Goal: Information Seeking & Learning: Learn about a topic

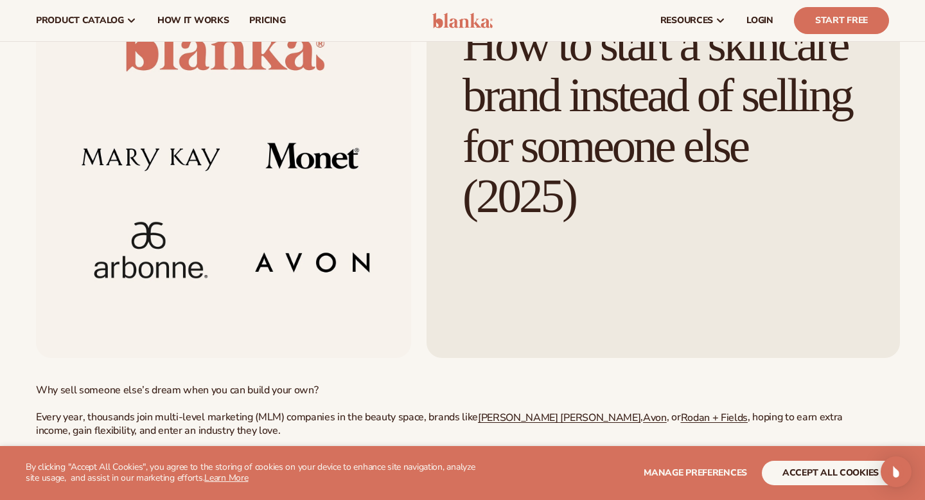
scroll to position [134, 0]
click at [322, 211] on img at bounding box center [223, 150] width 375 height 415
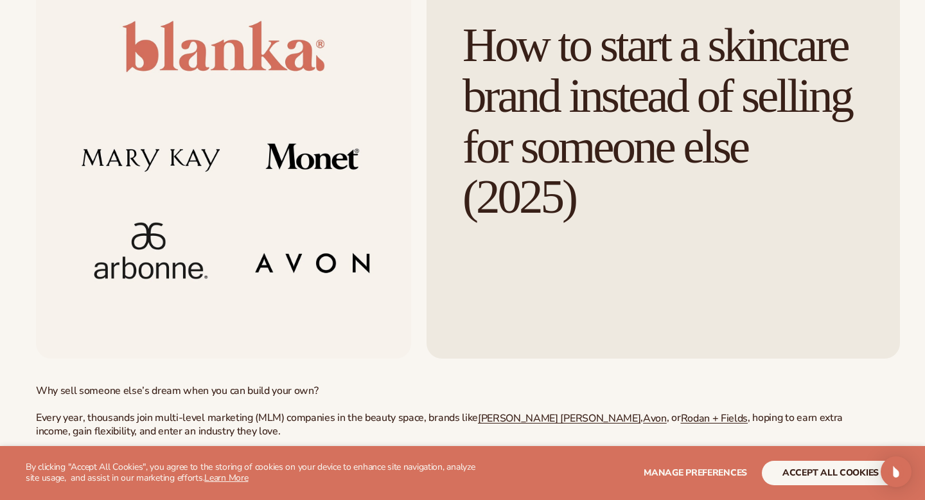
scroll to position [209, 0]
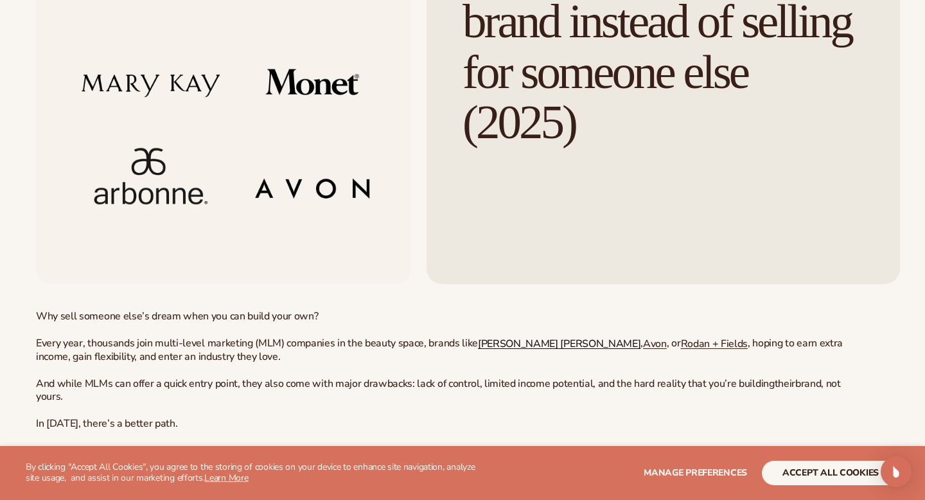
click at [482, 343] on span "[PERSON_NAME] [PERSON_NAME]" at bounding box center [559, 343] width 162 height 14
click at [643, 342] on span "Avon" at bounding box center [655, 343] width 24 height 14
click at [681, 344] on span "Rodan + Fields" at bounding box center [714, 343] width 67 height 14
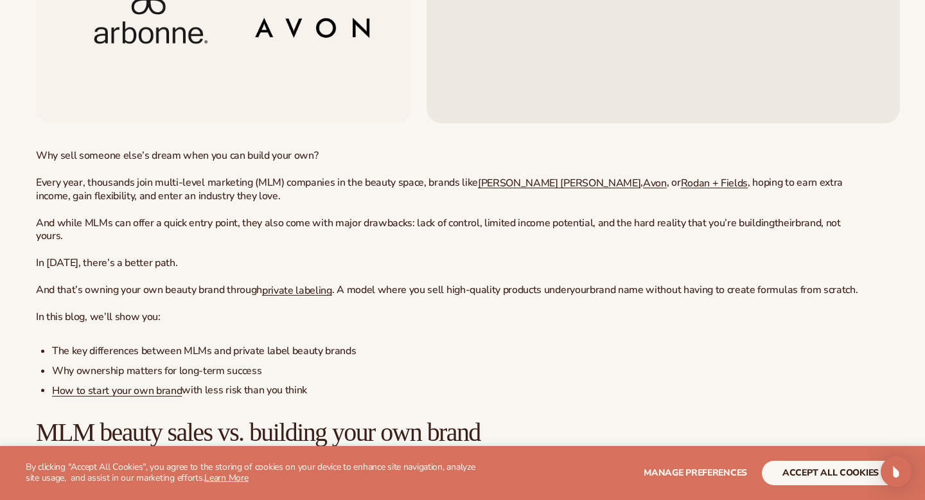
scroll to position [381, 0]
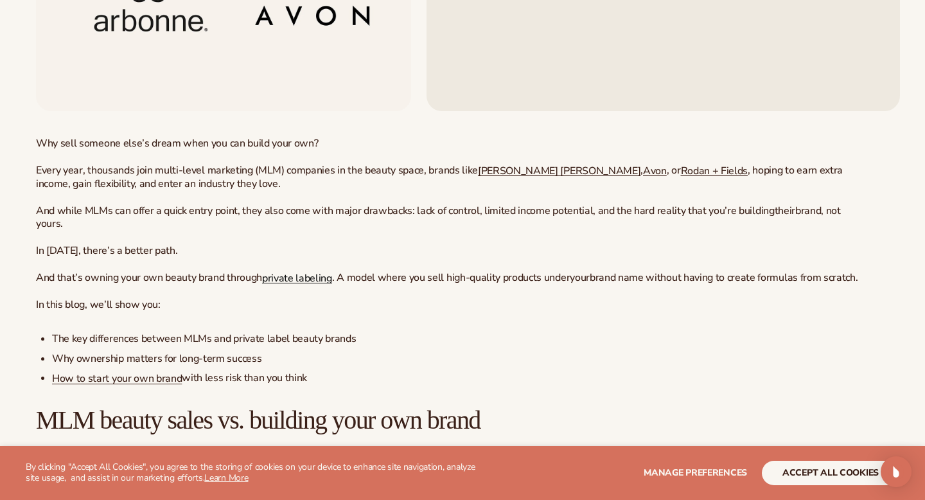
click at [296, 276] on span "private labeling" at bounding box center [297, 277] width 70 height 14
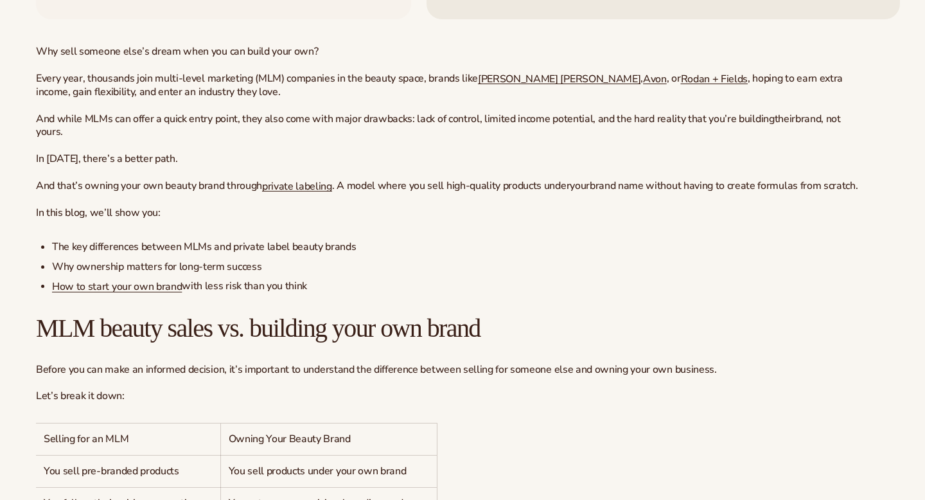
scroll to position [489, 0]
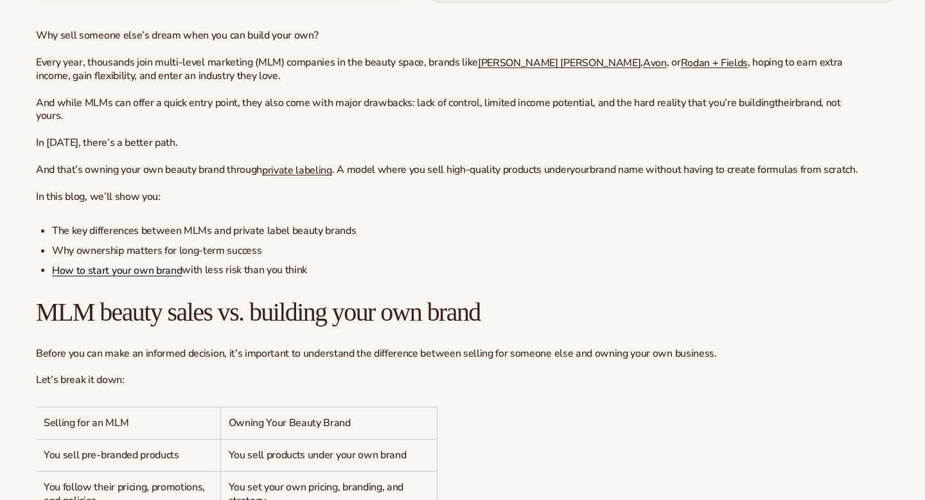
click at [125, 273] on span "How to start your own brand" at bounding box center [117, 270] width 130 height 14
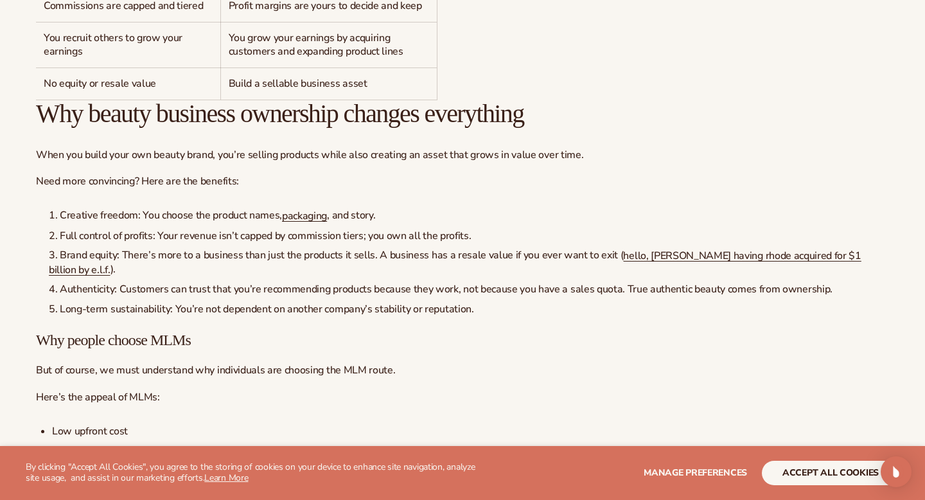
scroll to position [1017, 0]
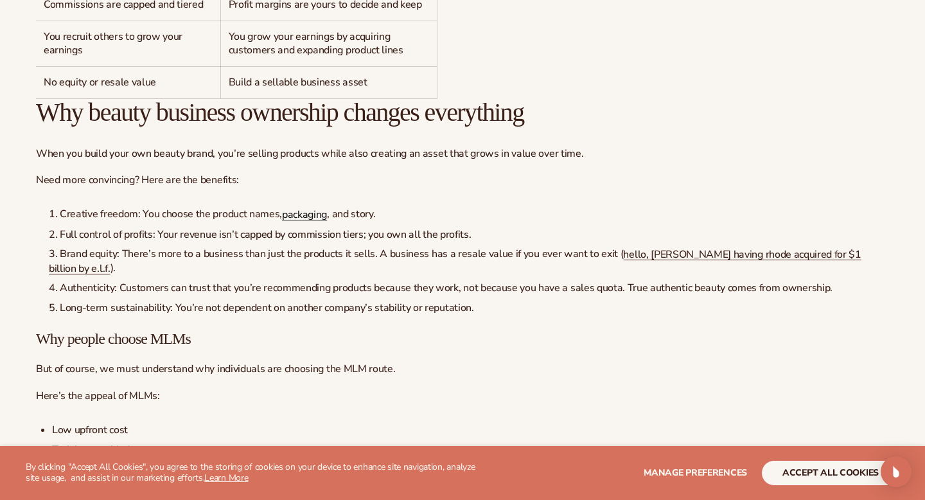
click at [295, 211] on span "packaging" at bounding box center [304, 214] width 45 height 14
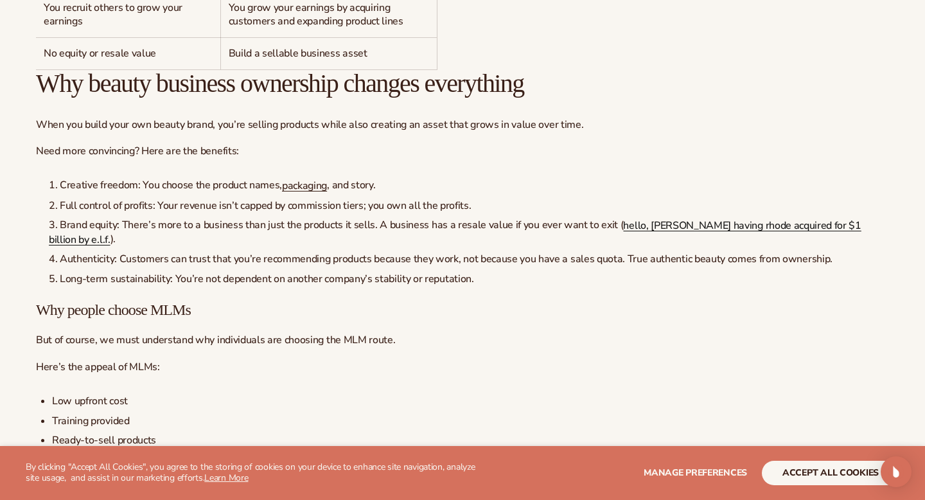
click at [662, 228] on span "hello, [PERSON_NAME] having rhode acquired for $1 billion by e.l.f." at bounding box center [455, 232] width 812 height 28
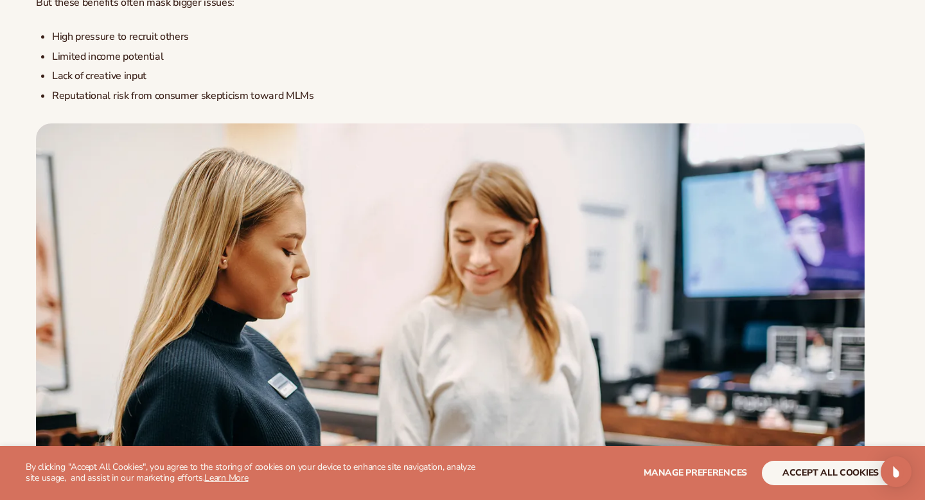
scroll to position [1563, 0]
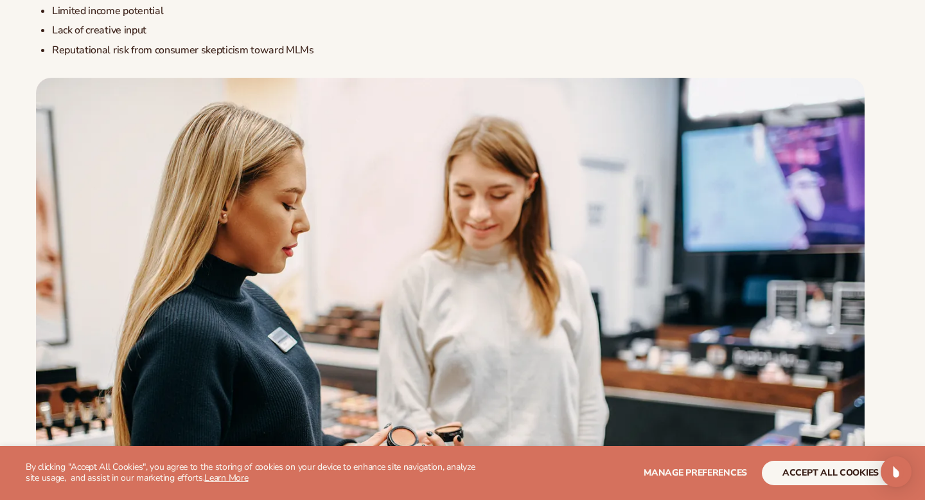
click at [519, 298] on img at bounding box center [450, 337] width 829 height 518
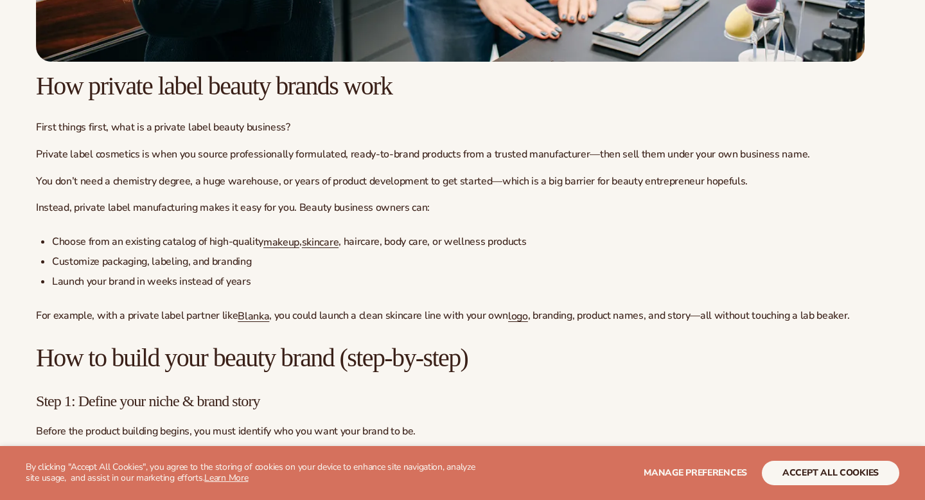
scroll to position [2097, 0]
click at [279, 244] on span "makeup" at bounding box center [281, 241] width 36 height 14
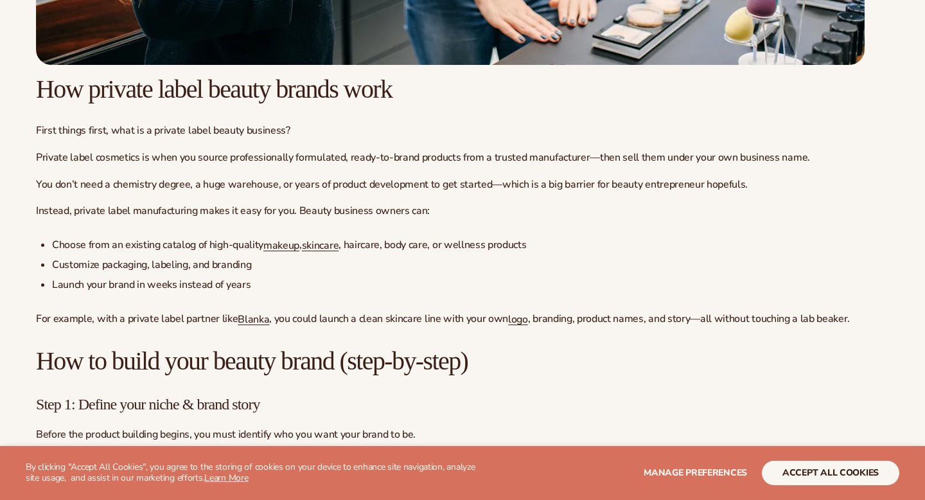
scroll to position [2097, 0]
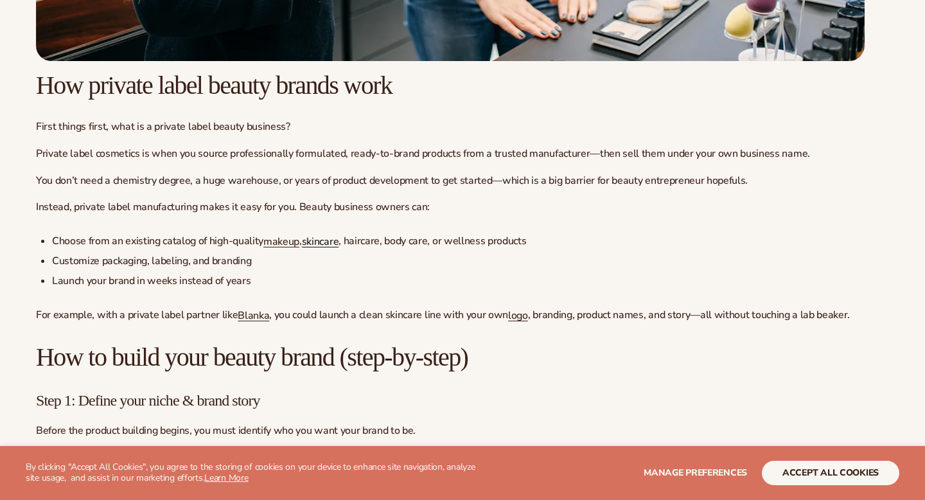
click at [337, 248] on span "skincare" at bounding box center [320, 241] width 37 height 14
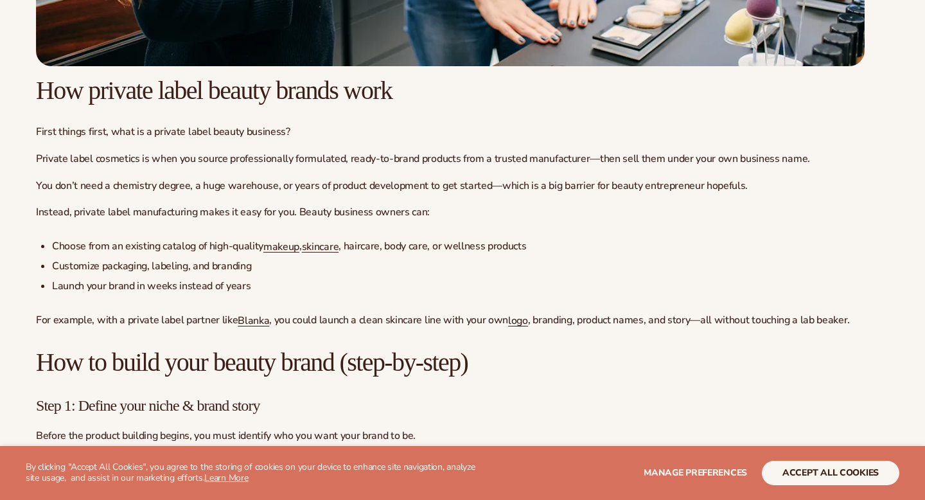
scroll to position [2097, 0]
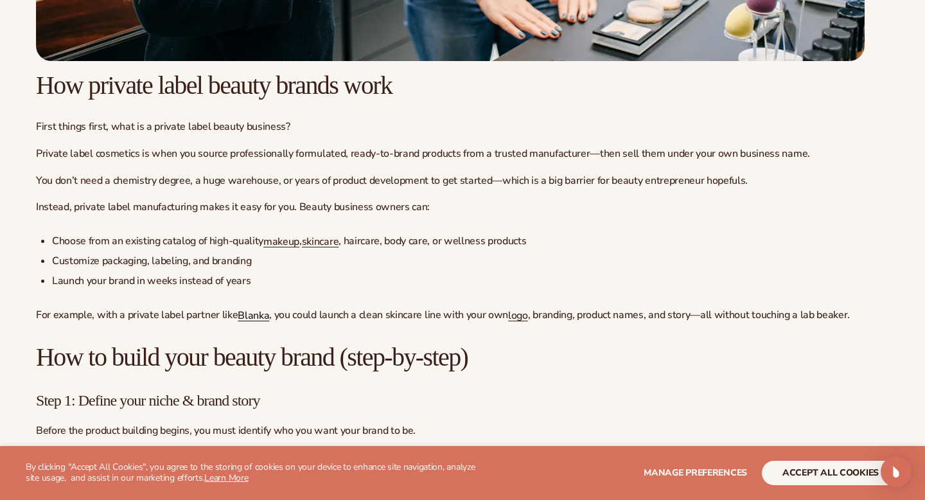
click at [250, 322] on span "Blanka" at bounding box center [253, 315] width 31 height 14
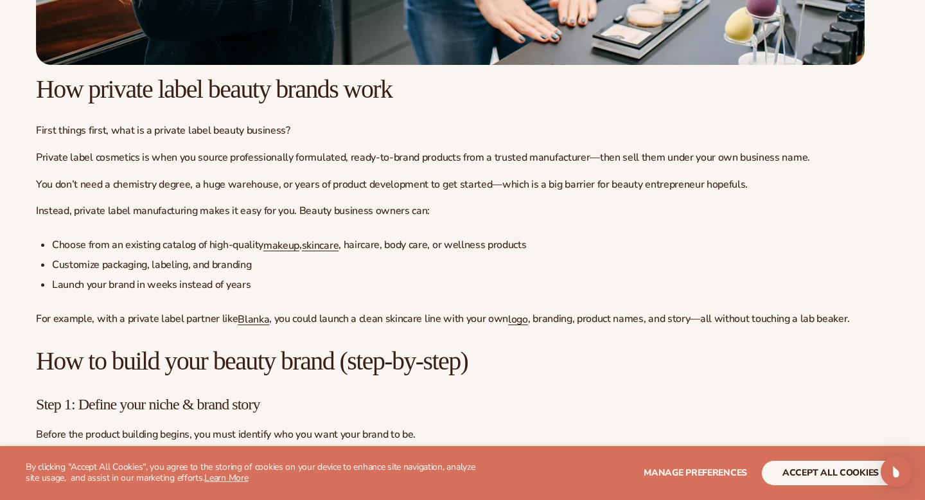
scroll to position [2097, 0]
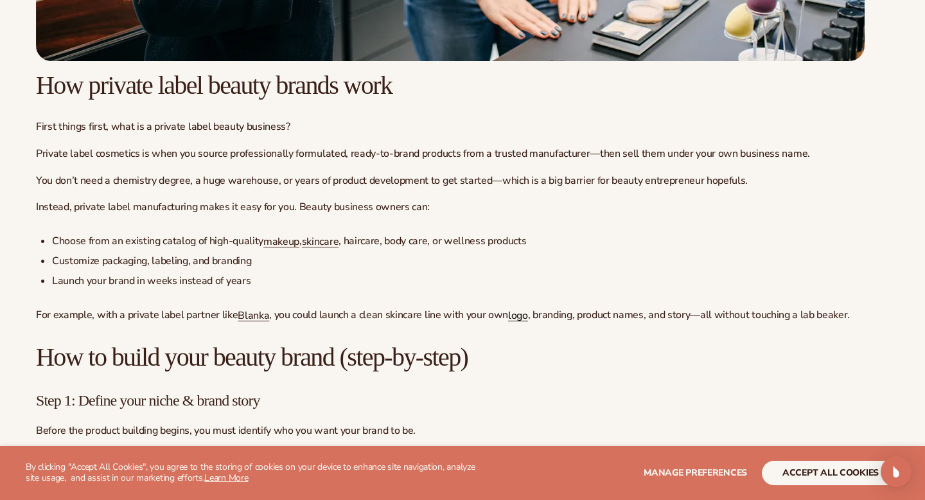
click at [514, 317] on span "logo" at bounding box center [518, 315] width 20 height 14
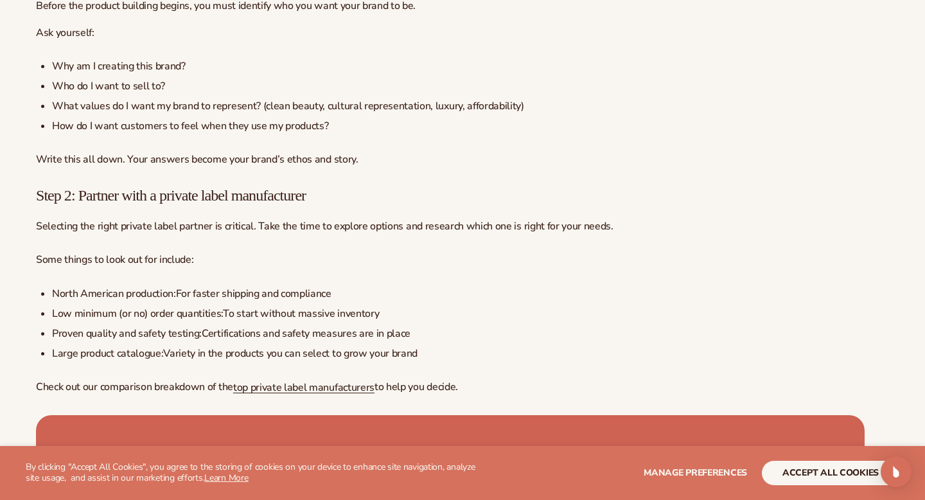
scroll to position [2593, 0]
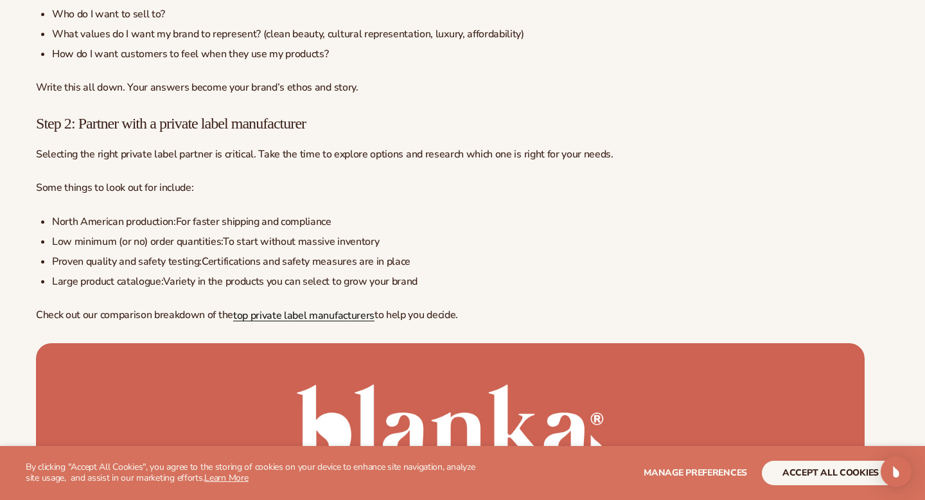
click at [259, 316] on span "top private label manufacturers" at bounding box center [303, 315] width 141 height 14
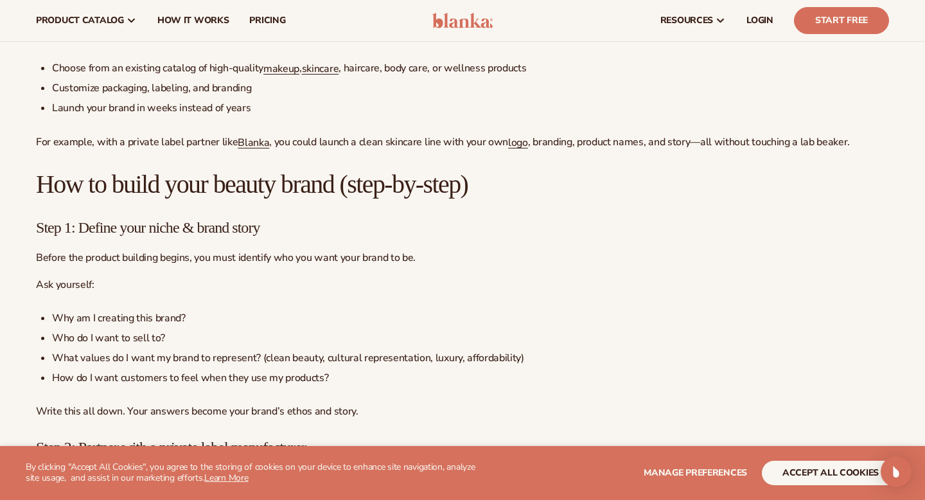
scroll to position [2269, 0]
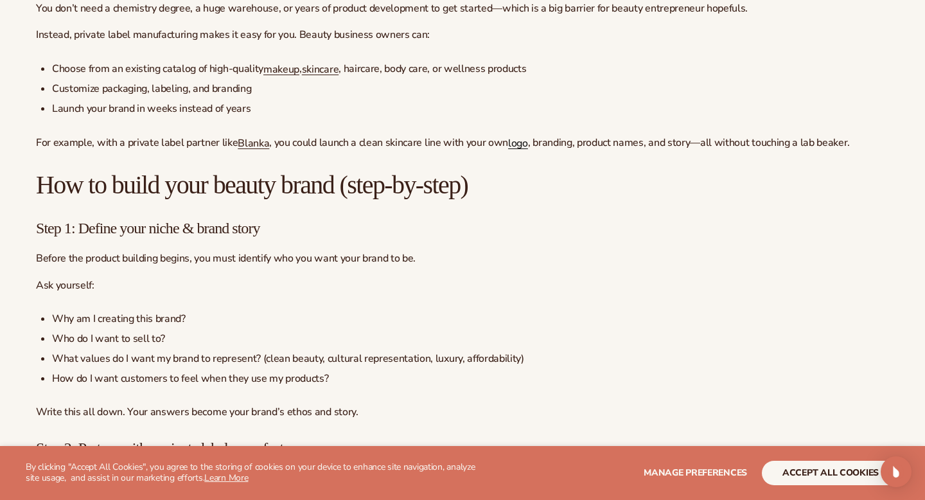
click at [514, 148] on span "logo" at bounding box center [518, 143] width 20 height 14
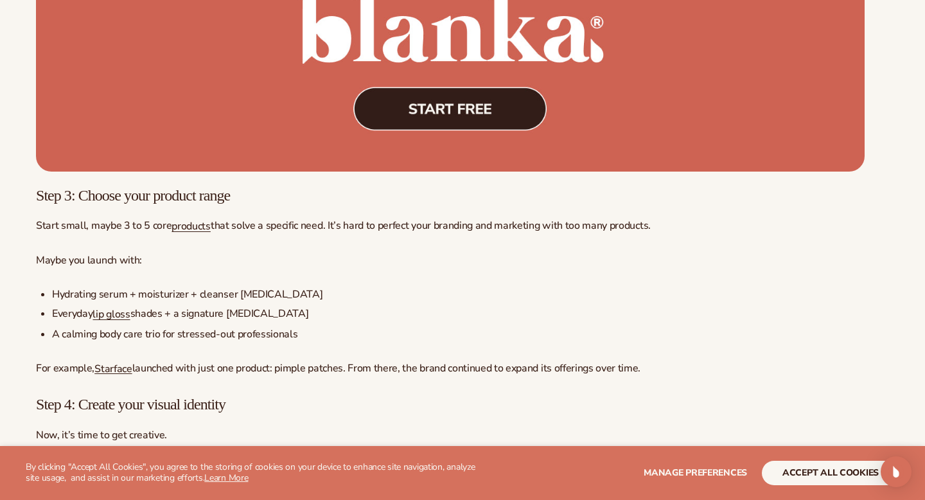
scroll to position [3019, 0]
click at [177, 229] on span "products" at bounding box center [190, 225] width 39 height 14
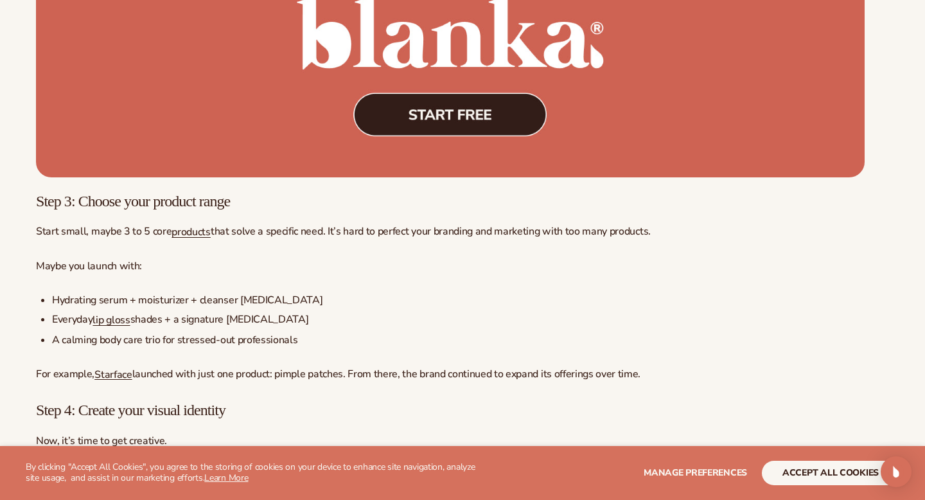
scroll to position [3019, 0]
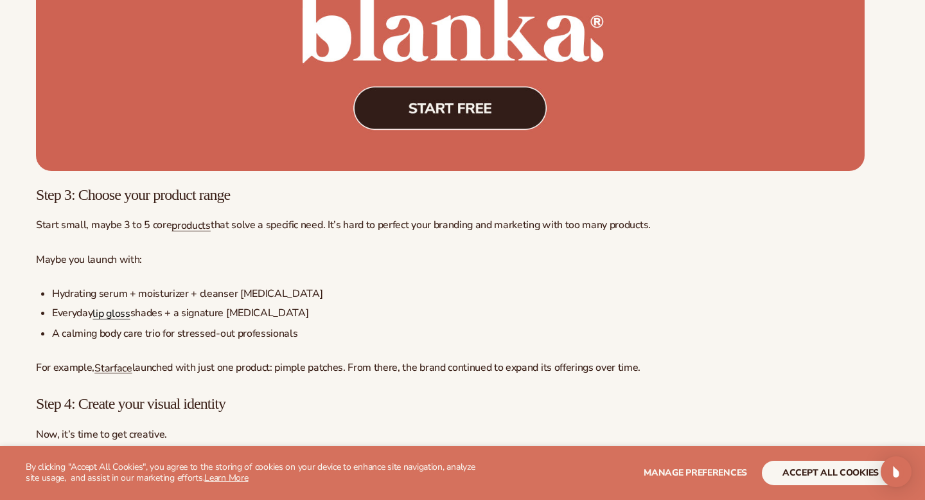
click at [117, 320] on span "lip gloss" at bounding box center [110, 313] width 37 height 14
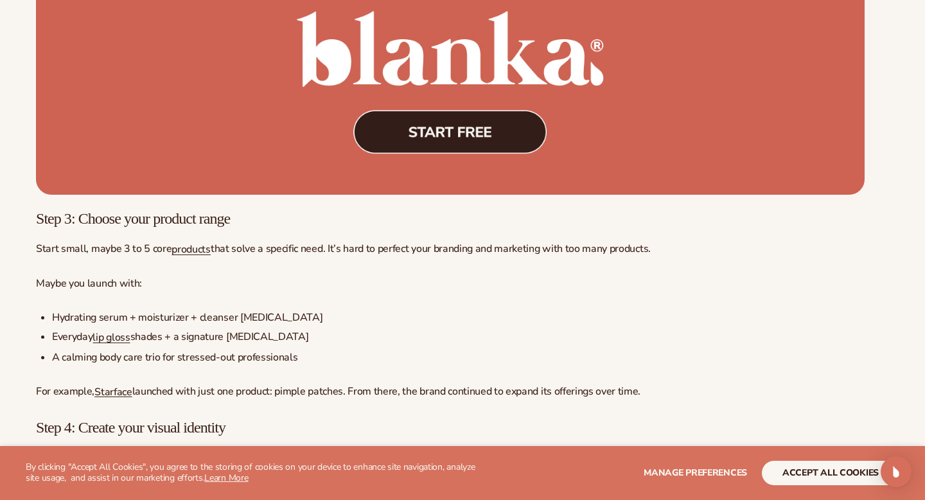
scroll to position [2996, 0]
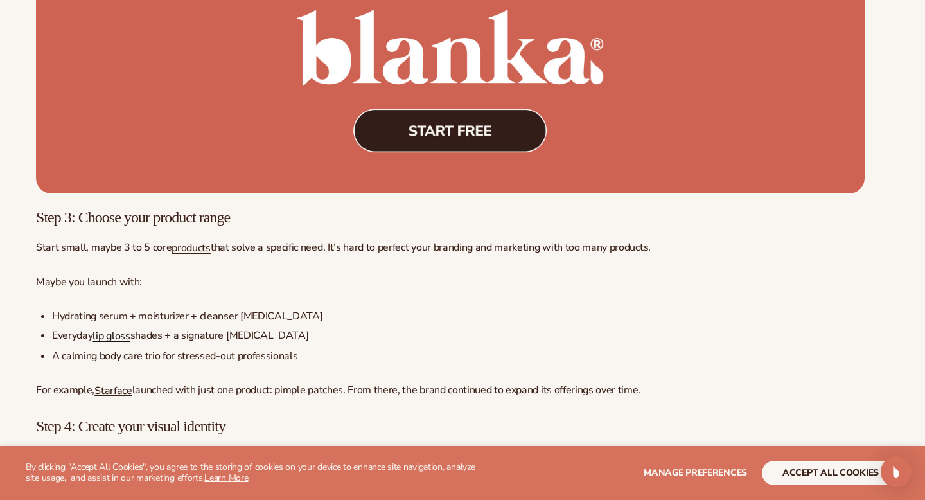
click at [114, 335] on span "lip gloss" at bounding box center [110, 336] width 37 height 14
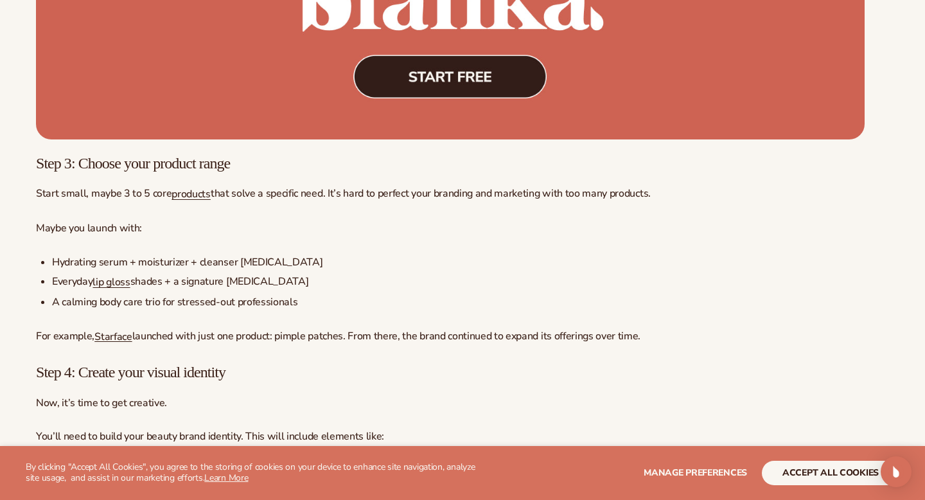
click at [117, 337] on span "Starface" at bounding box center [112, 336] width 37 height 14
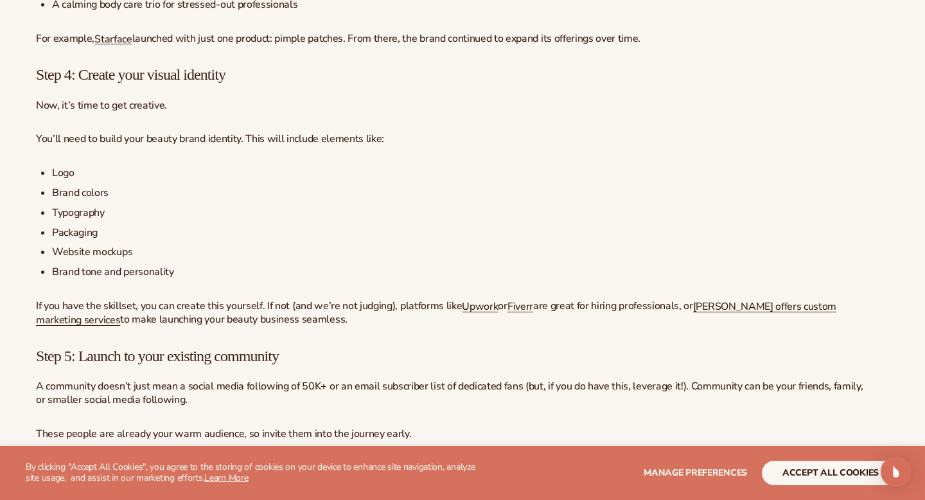
scroll to position [3396, 0]
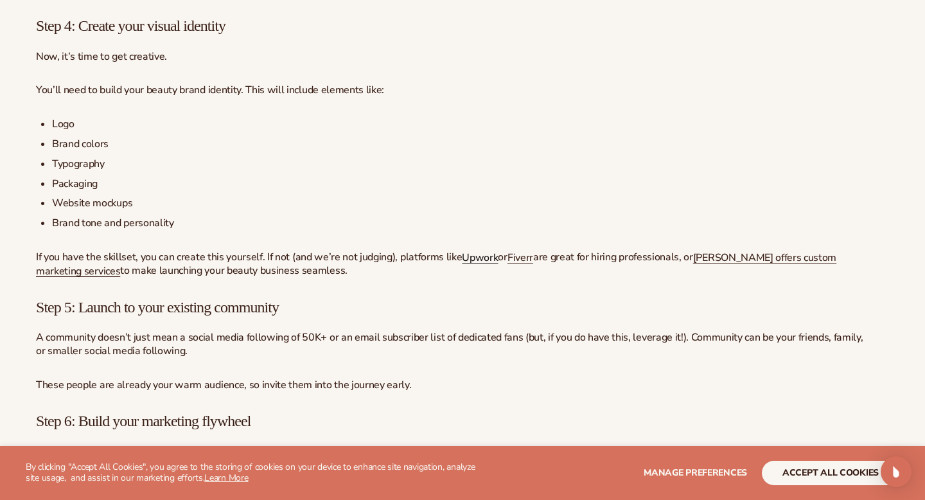
click at [462, 265] on span "Upwork" at bounding box center [480, 257] width 36 height 14
click at [507, 264] on span "or" at bounding box center [502, 257] width 9 height 14
click at [521, 262] on span "Fiverr" at bounding box center [520, 257] width 26 height 14
click at [711, 257] on span "[PERSON_NAME] offers custom marketing services" at bounding box center [436, 264] width 800 height 28
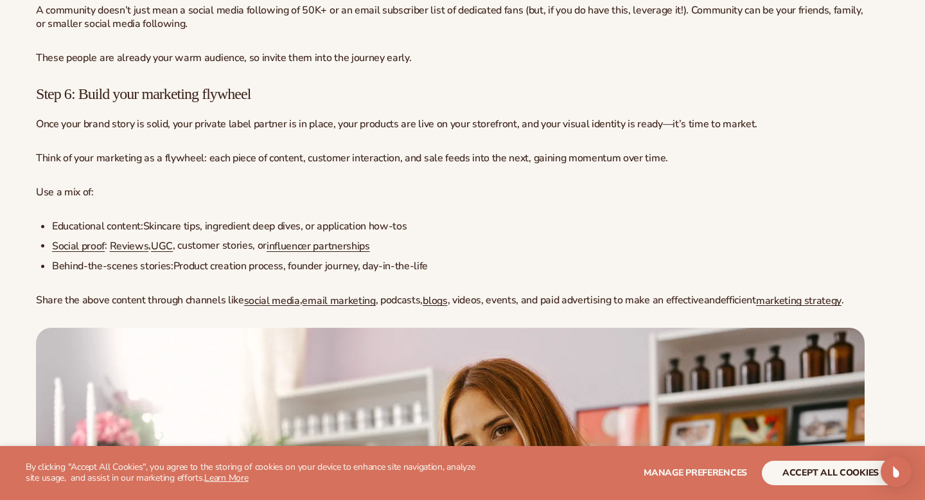
scroll to position [3730, 0]
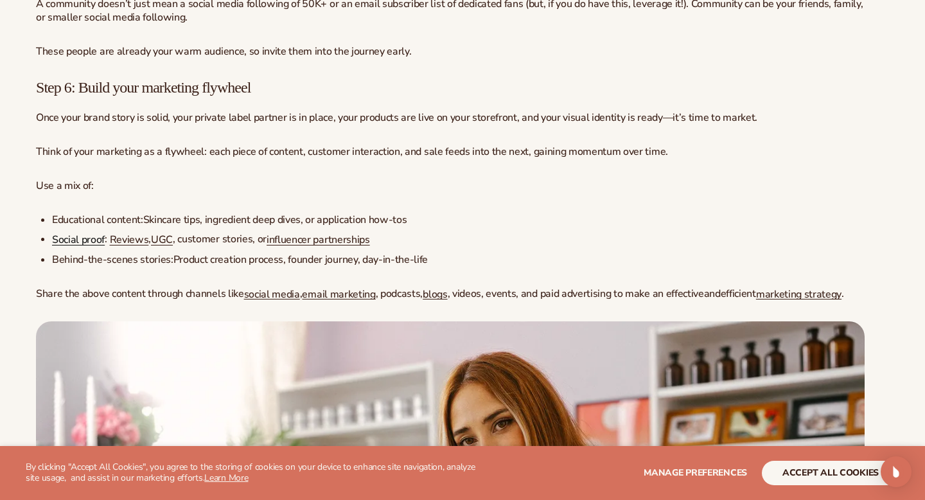
click at [103, 244] on span "Social proof" at bounding box center [78, 239] width 53 height 14
click at [138, 247] on span "Reviews" at bounding box center [129, 239] width 39 height 14
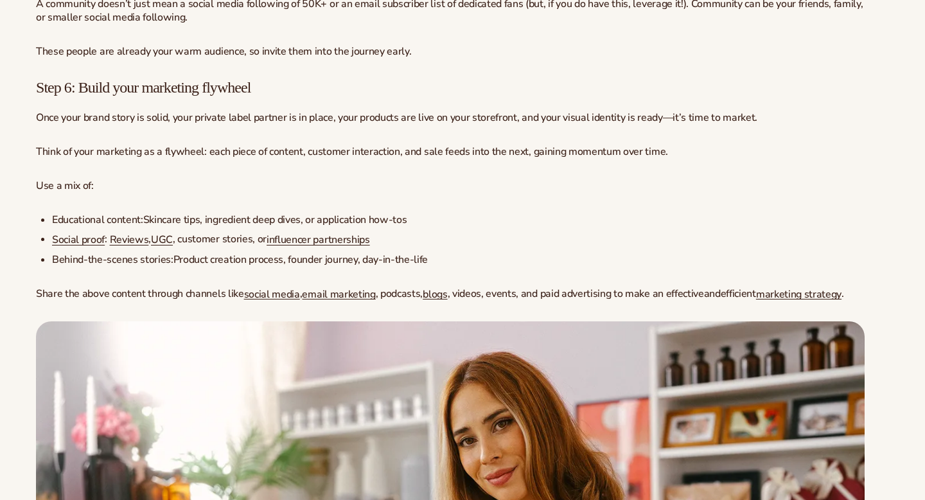
scroll to position [3730, 0]
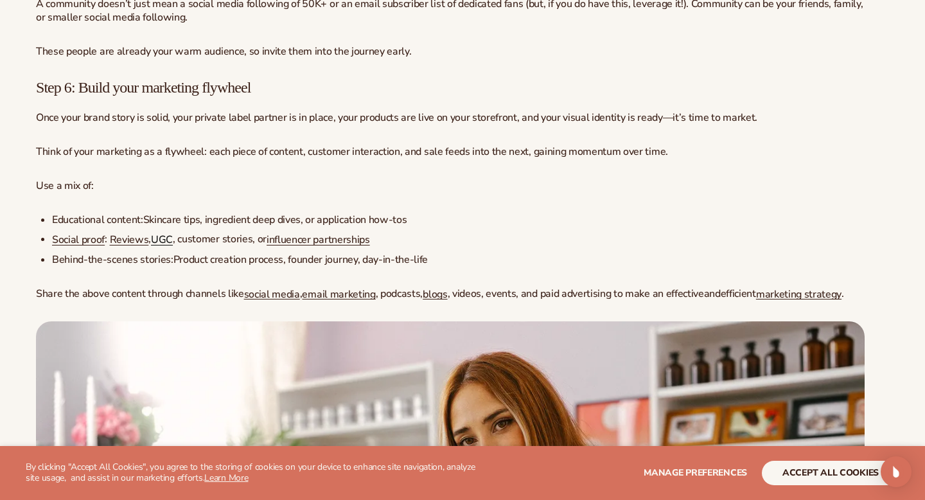
click at [165, 246] on span "UGC" at bounding box center [162, 239] width 22 height 14
click at [288, 243] on span "influencer partnerships" at bounding box center [318, 239] width 103 height 14
click at [433, 300] on span "blogs" at bounding box center [435, 293] width 24 height 14
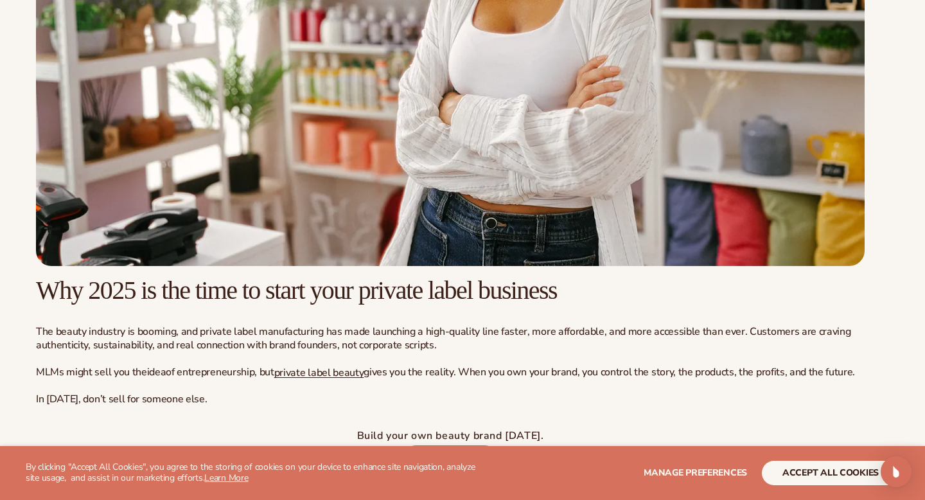
scroll to position [4311, 0]
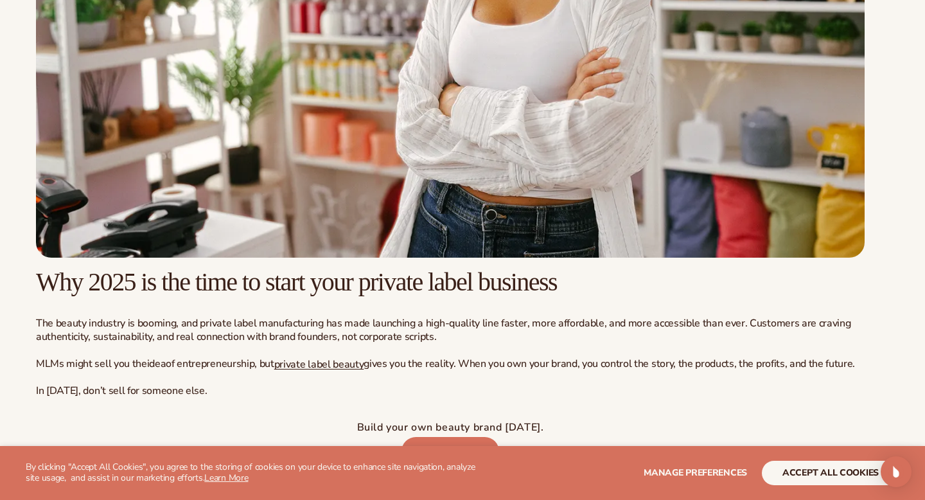
click at [338, 369] on span "private label beauty" at bounding box center [319, 363] width 90 height 14
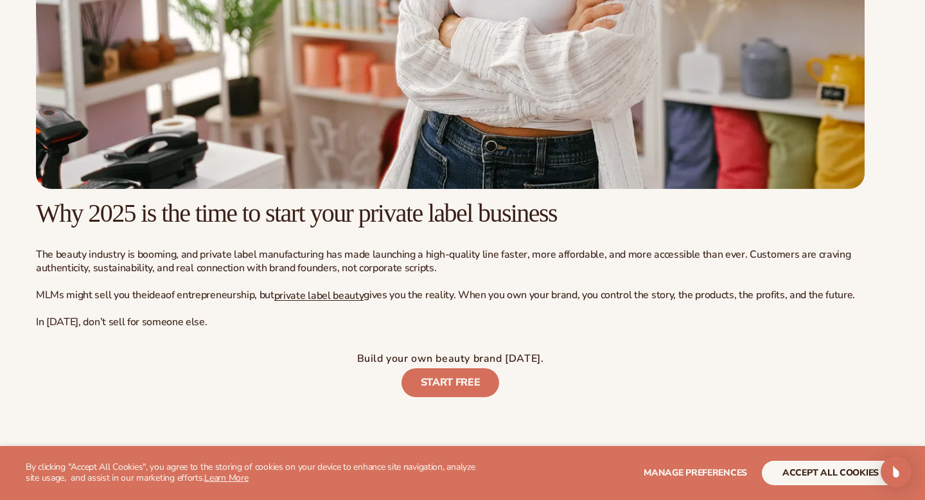
scroll to position [4401, 0]
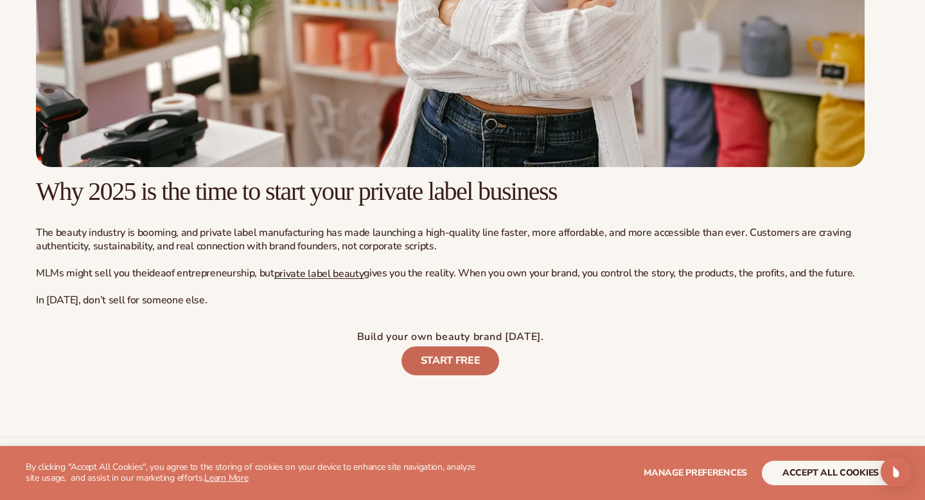
click at [437, 361] on link "START FREE" at bounding box center [450, 360] width 98 height 29
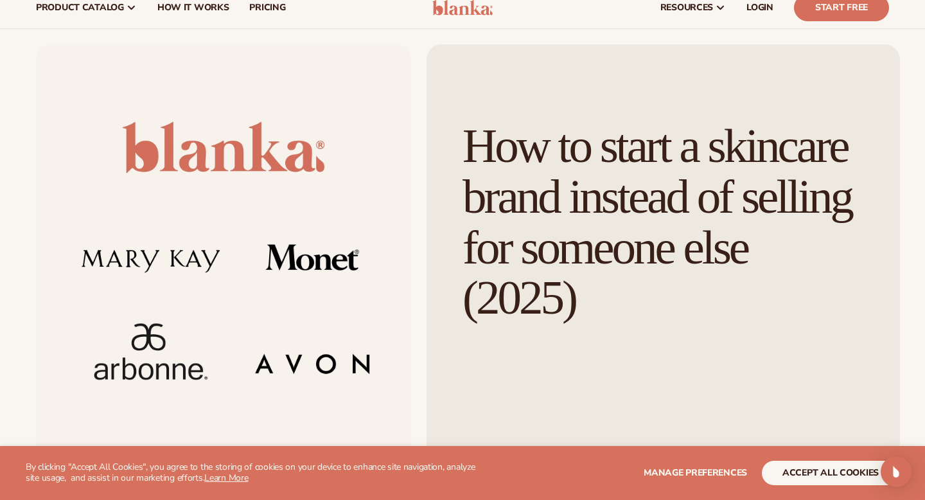
scroll to position [0, 0]
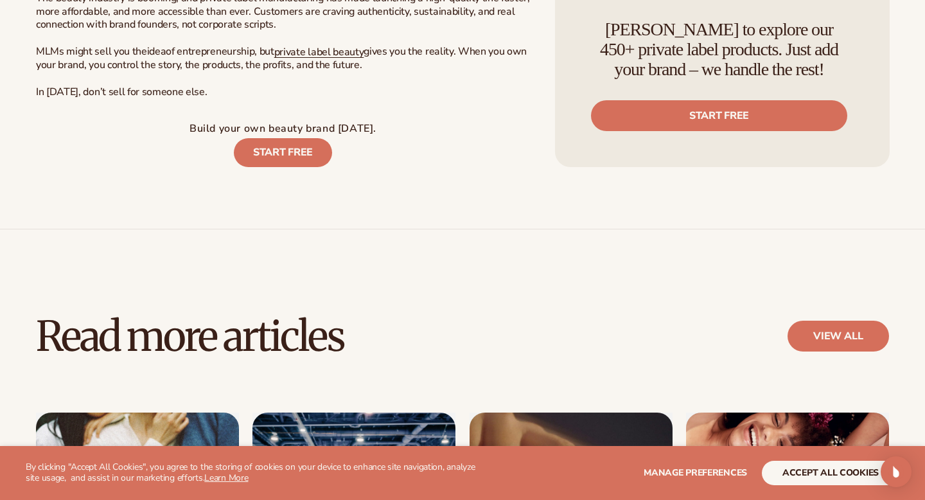
scroll to position [4383, 0]
